Goal: Information Seeking & Learning: Find contact information

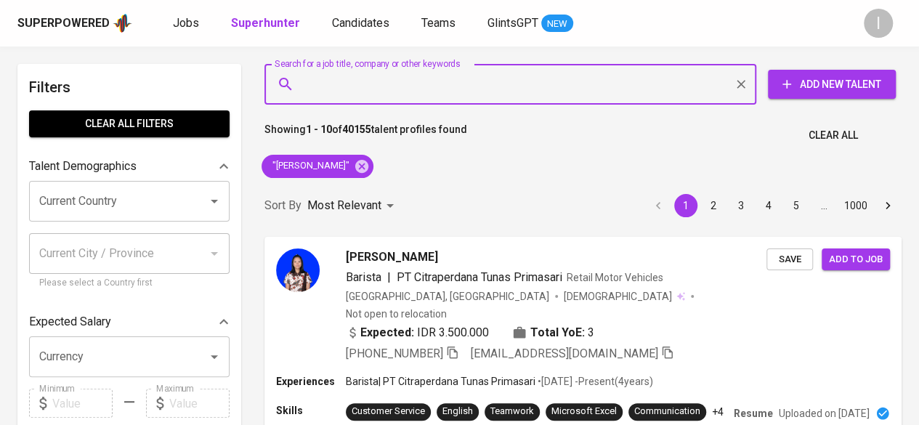
click at [400, 92] on input "Search for a job title, company or other keywords" at bounding box center [514, 84] width 428 height 28
click at [362, 172] on icon at bounding box center [362, 166] width 16 height 16
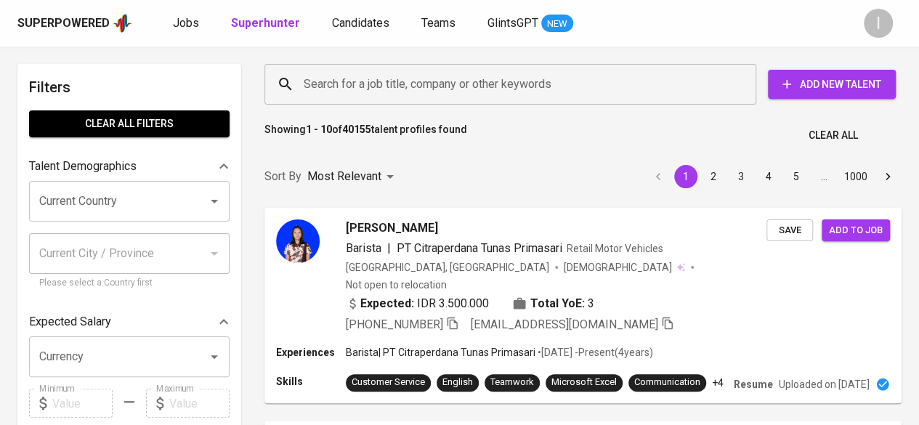
click at [447, 76] on input "Search for a job title, company or other keywords" at bounding box center [514, 84] width 428 height 28
click at [404, 76] on input "Search for a job title, company or other keywords" at bounding box center [514, 84] width 428 height 28
click at [416, 72] on input "Search for a job title, company or other keywords" at bounding box center [514, 84] width 428 height 28
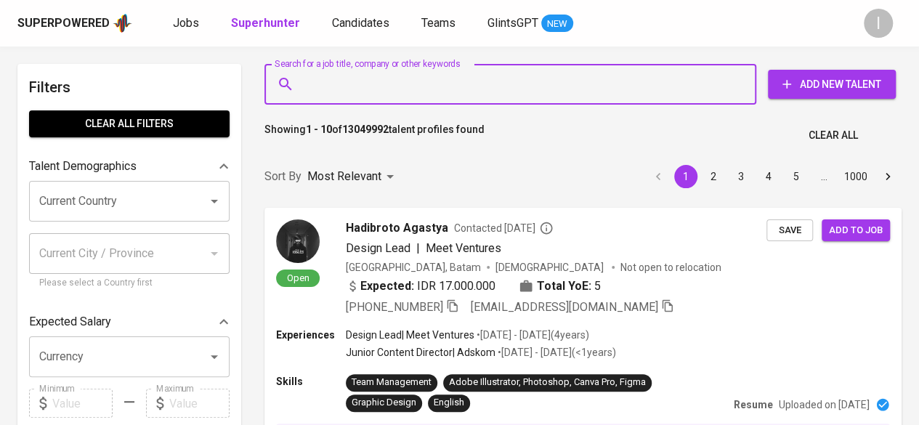
paste input "[EMAIL_ADDRESS][DOMAIN_NAME]"
type input "[EMAIL_ADDRESS][DOMAIN_NAME]"
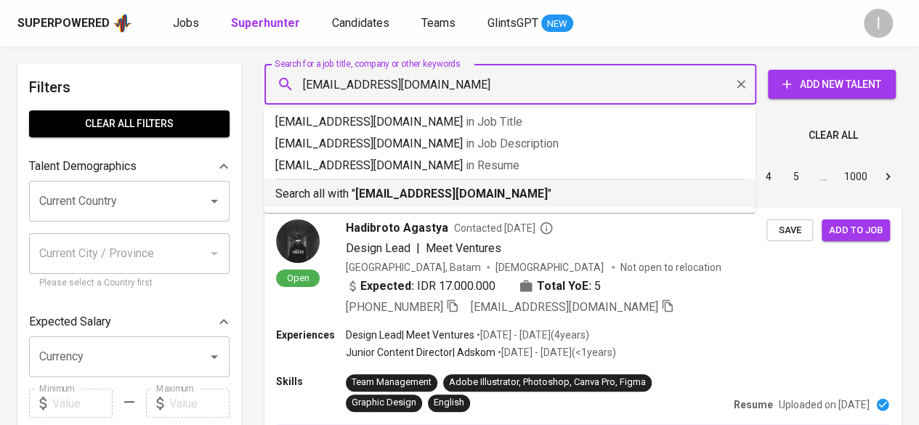
click at [442, 191] on b "[EMAIL_ADDRESS][DOMAIN_NAME]" at bounding box center [451, 194] width 192 height 14
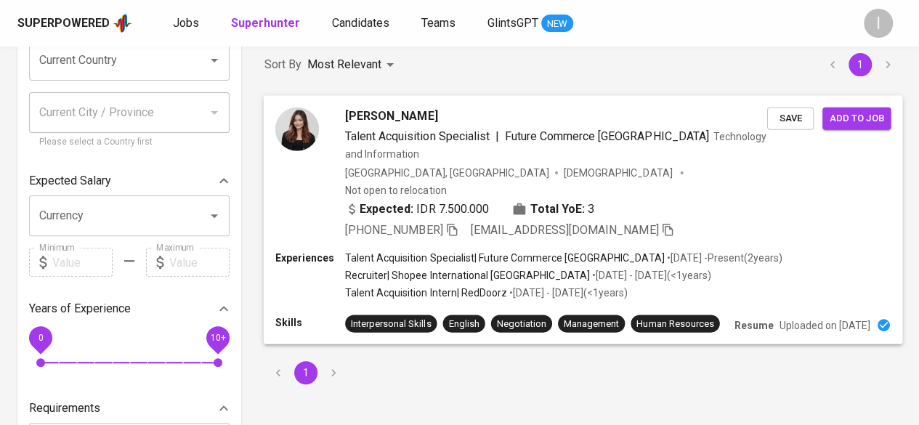
scroll to position [145, 0]
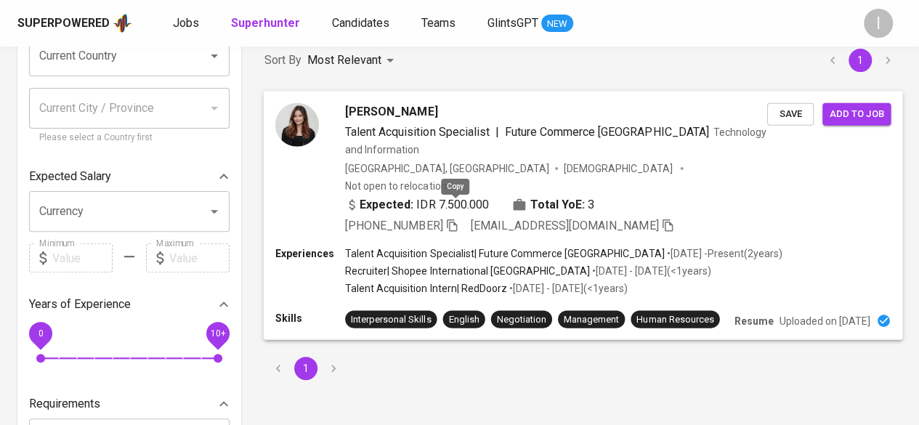
click at [455, 218] on icon "button" at bounding box center [451, 224] width 13 height 13
click at [458, 218] on icon "button" at bounding box center [451, 224] width 13 height 13
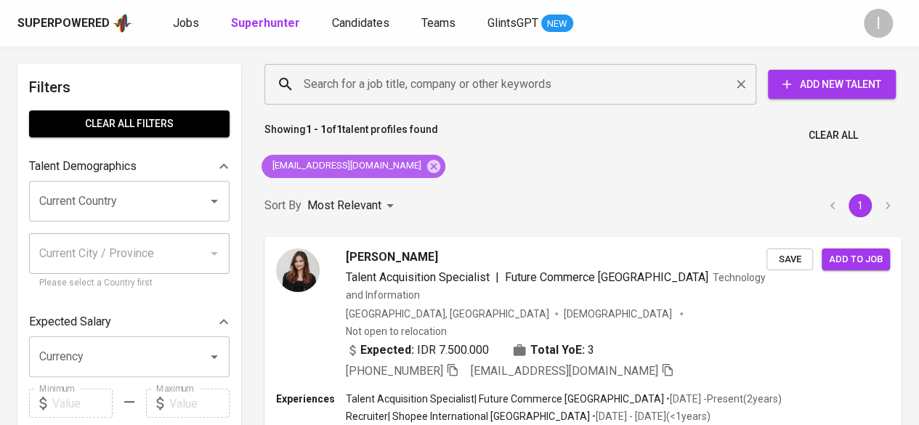
drag, startPoint x: 403, startPoint y: 172, endPoint x: 412, endPoint y: 96, distance: 76.8
click at [426, 172] on icon at bounding box center [434, 166] width 16 height 16
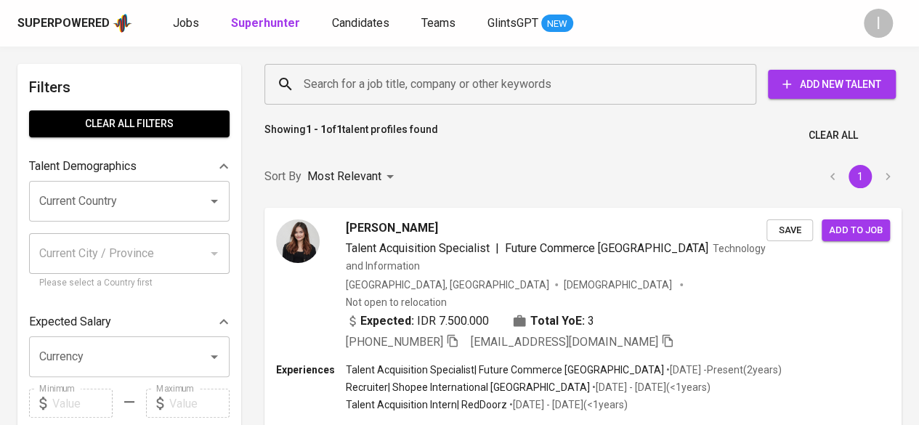
click at [413, 90] on input "Search for a job title, company or other keywords" at bounding box center [514, 84] width 428 height 28
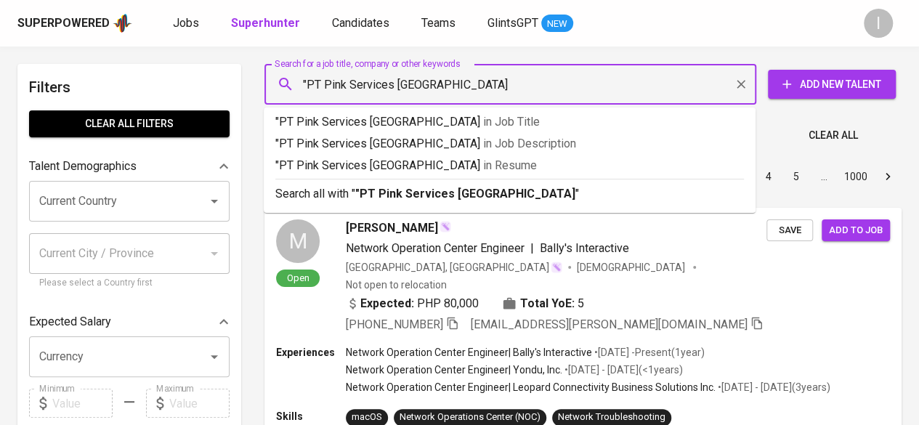
type input ""PT Pink Services [GEOGRAPHIC_DATA]""
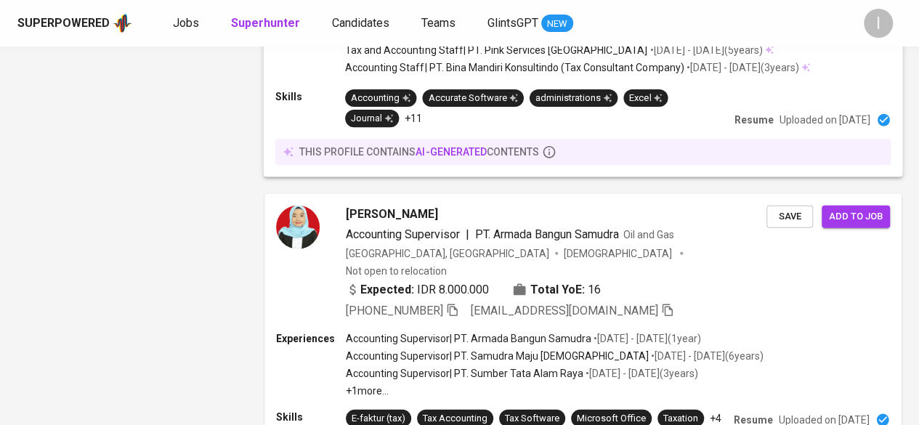
scroll to position [2213, 0]
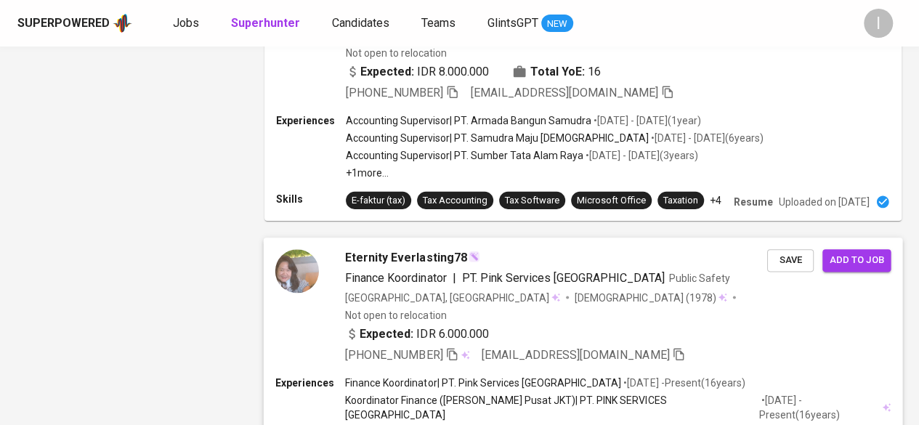
click at [511, 250] on div "Eternity Everlasting78" at bounding box center [556, 258] width 422 height 17
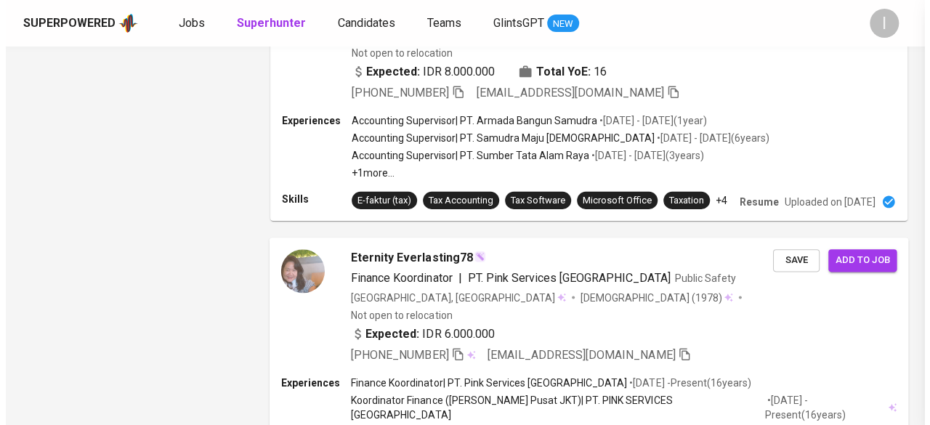
scroll to position [2192, 0]
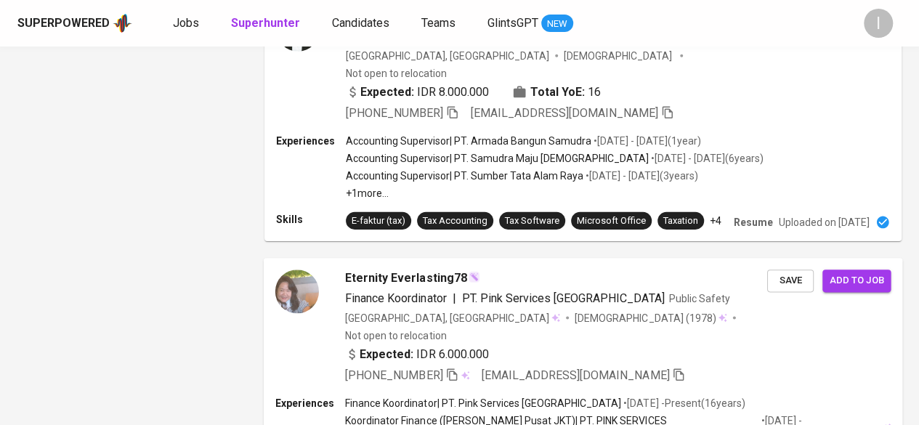
click at [710, 367] on div "[PHONE_NUMBER] [EMAIL_ADDRESS][DOMAIN_NAME]" at bounding box center [556, 375] width 422 height 17
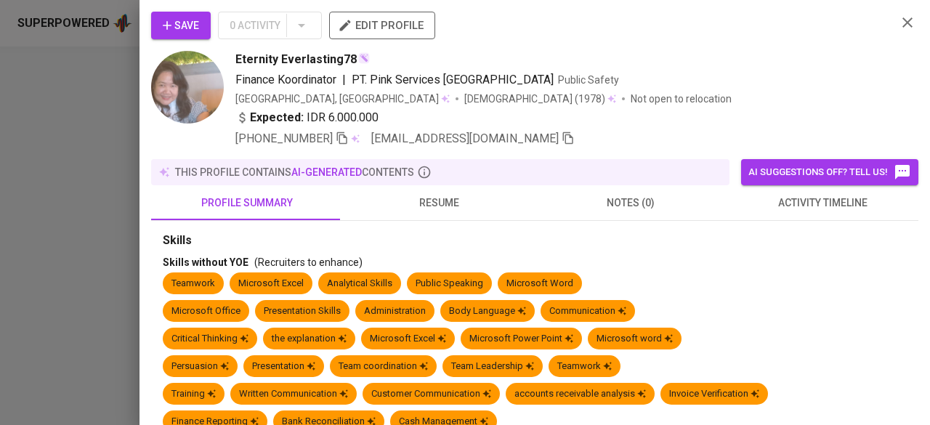
click at [443, 200] on span "resume" at bounding box center [439, 203] width 174 height 18
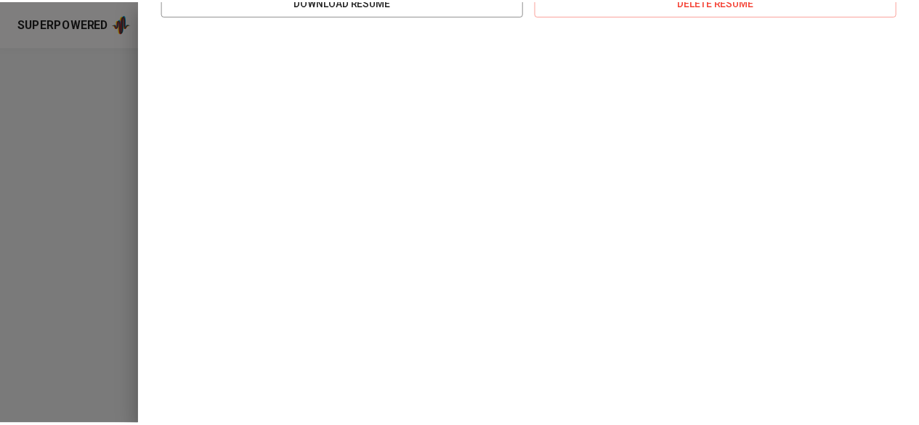
scroll to position [349, 0]
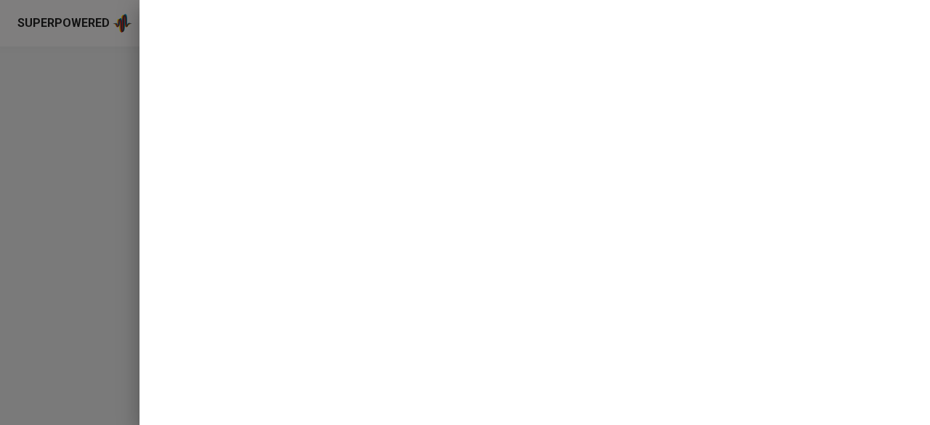
click at [13, 185] on div at bounding box center [465, 212] width 930 height 425
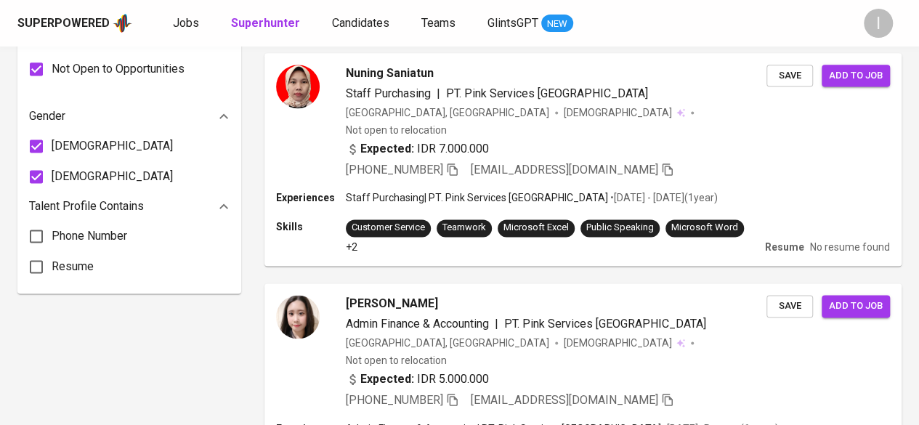
scroll to position [1017, 0]
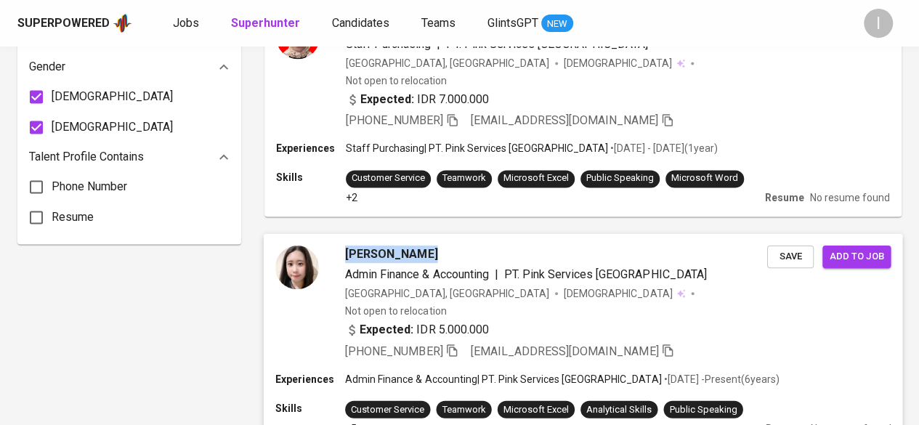
drag, startPoint x: 340, startPoint y: 123, endPoint x: 420, endPoint y: 143, distance: 82.5
click at [420, 225] on div "Gesil Angelin Admin Finance & Accounting | PT. Pink Services [GEOGRAPHIC_DATA] …" at bounding box center [583, 340] width 654 height 230
copy span "[PERSON_NAME]"
click at [453, 344] on icon "button" at bounding box center [452, 350] width 10 height 12
